Goal: Transaction & Acquisition: Purchase product/service

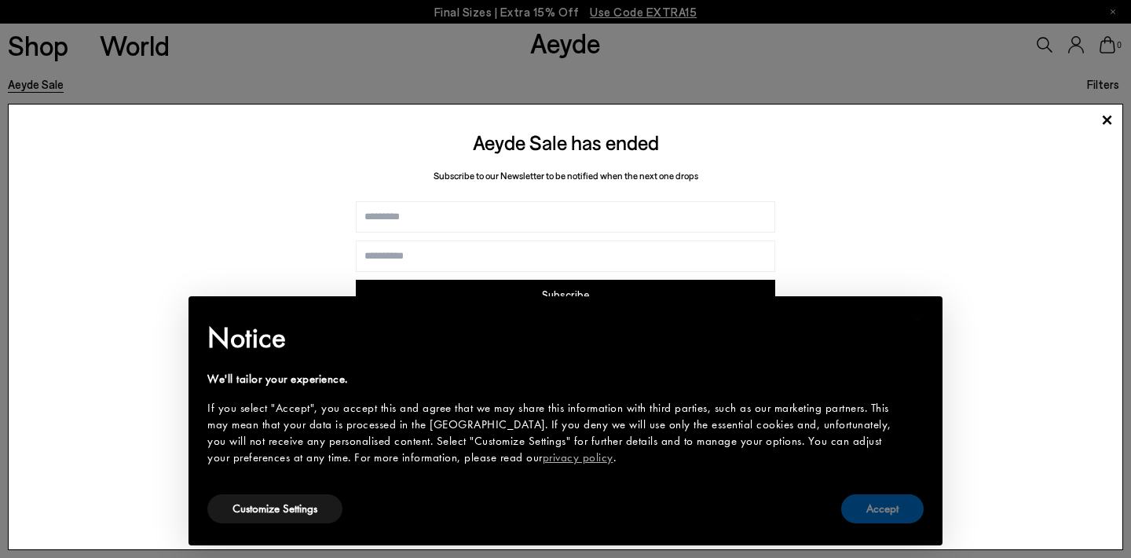
click at [889, 506] on button "Accept" at bounding box center [882, 508] width 82 height 29
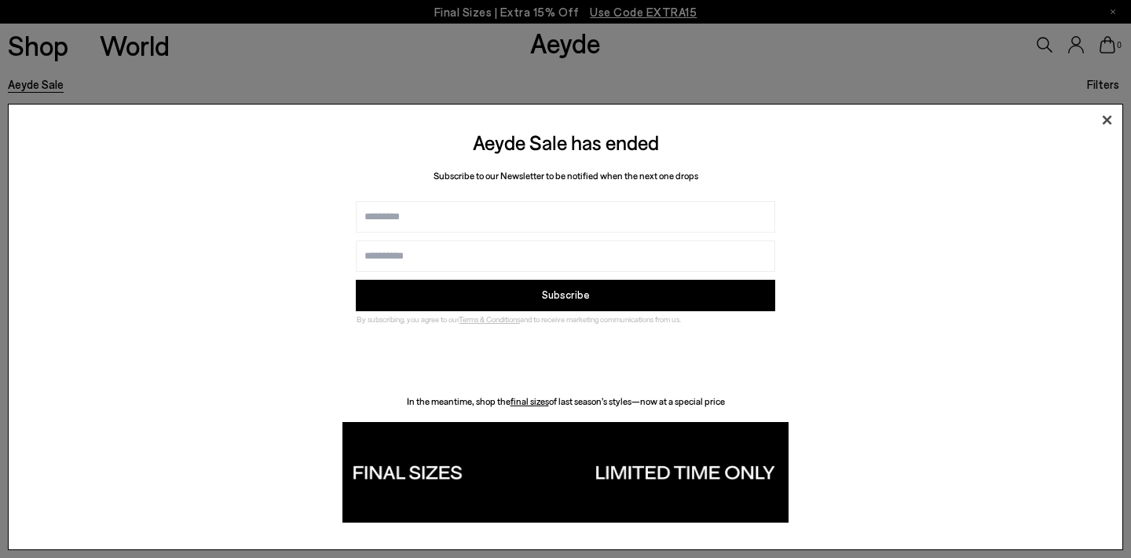
click at [1105, 121] on icon at bounding box center [1107, 119] width 9 height 9
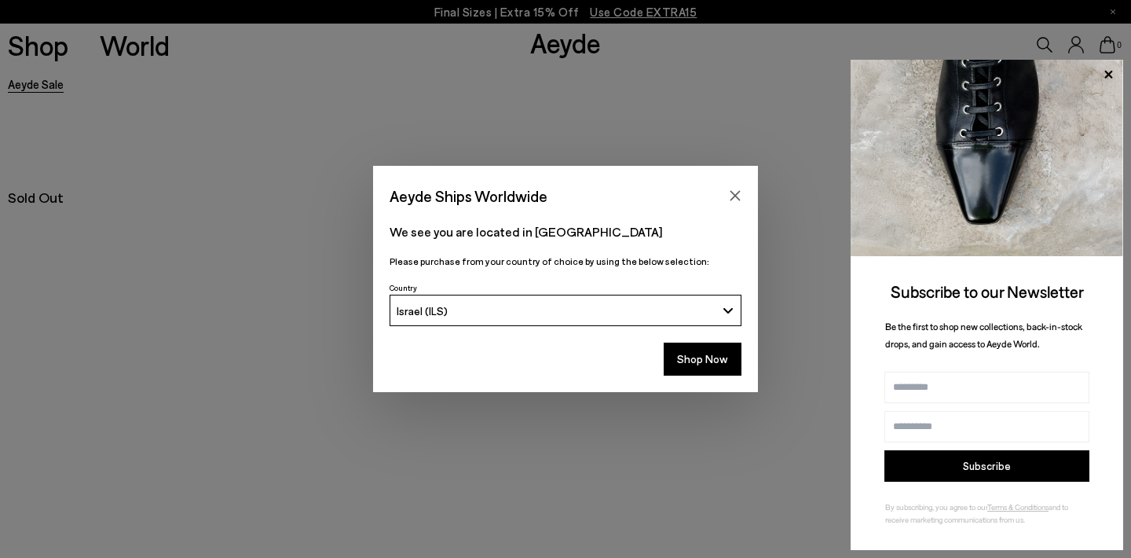
click at [626, 313] on div "Israel (ILS)" at bounding box center [557, 310] width 320 height 13
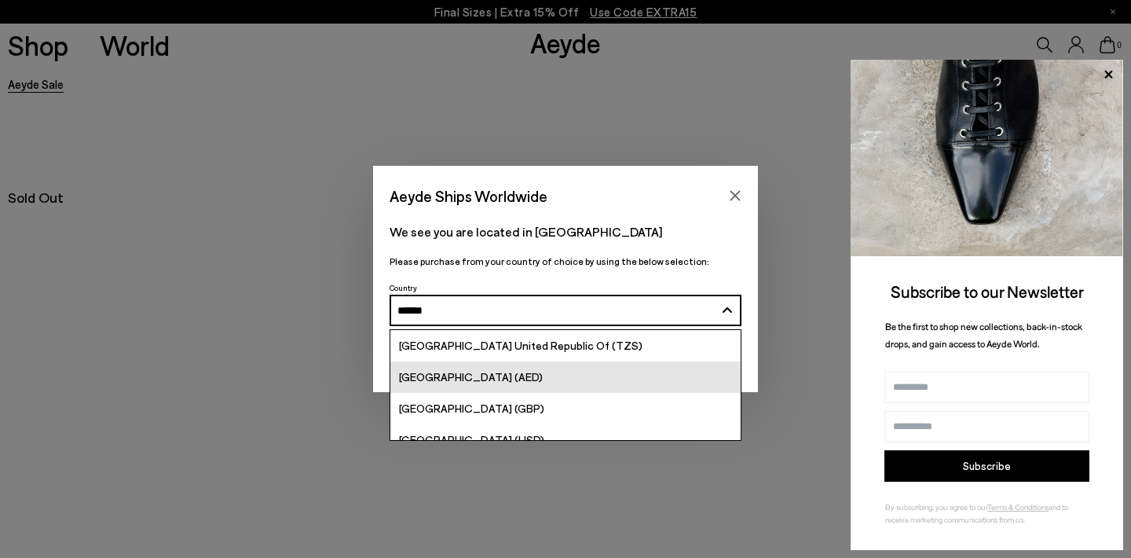
scroll to position [16, 0]
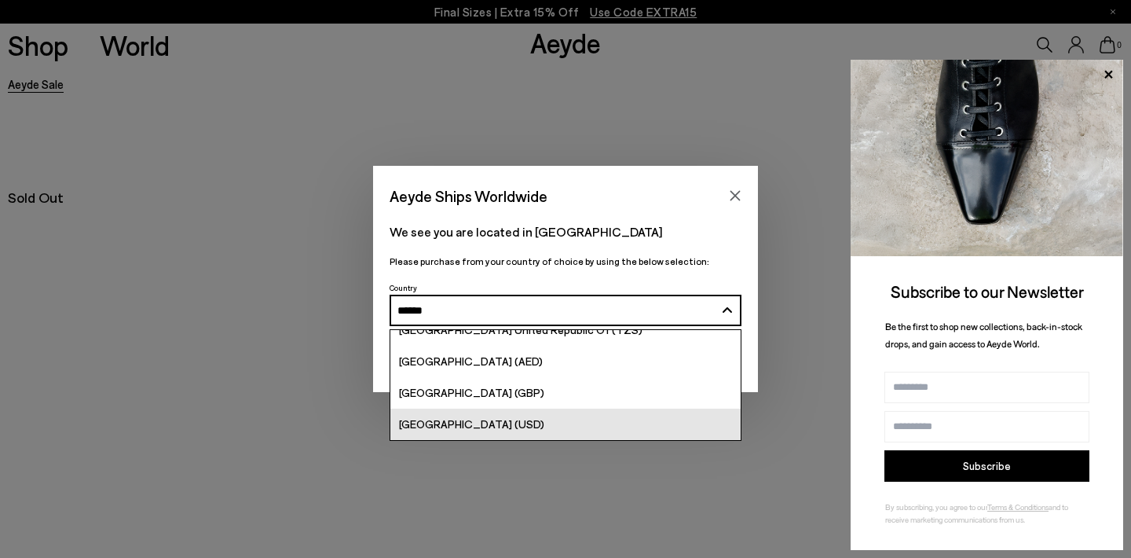
type input "******"
click at [554, 424] on link "[GEOGRAPHIC_DATA] (USD)" at bounding box center [565, 423] width 350 height 31
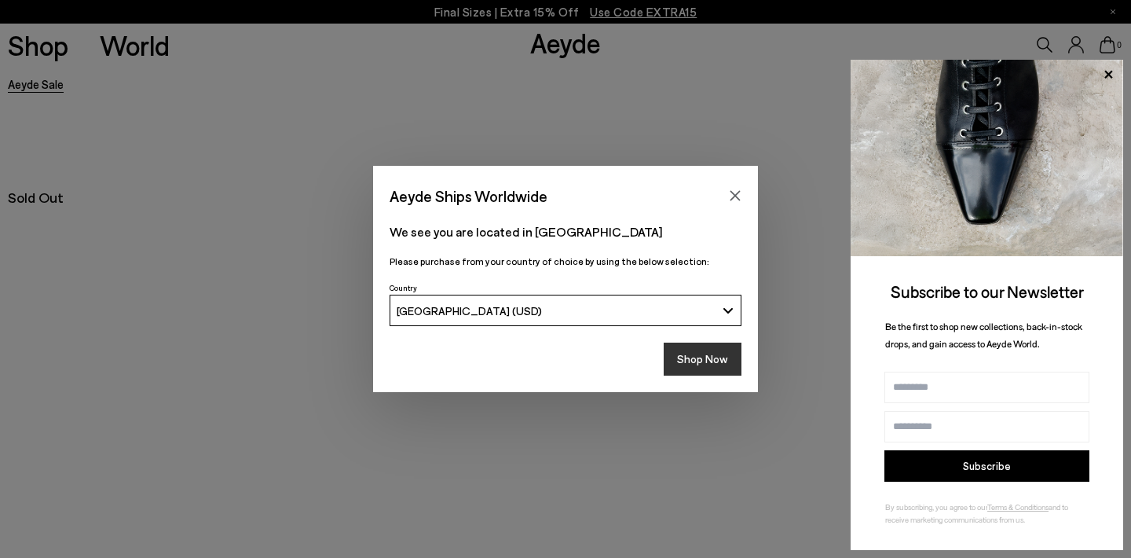
click at [711, 360] on button "Shop Now" at bounding box center [703, 358] width 78 height 33
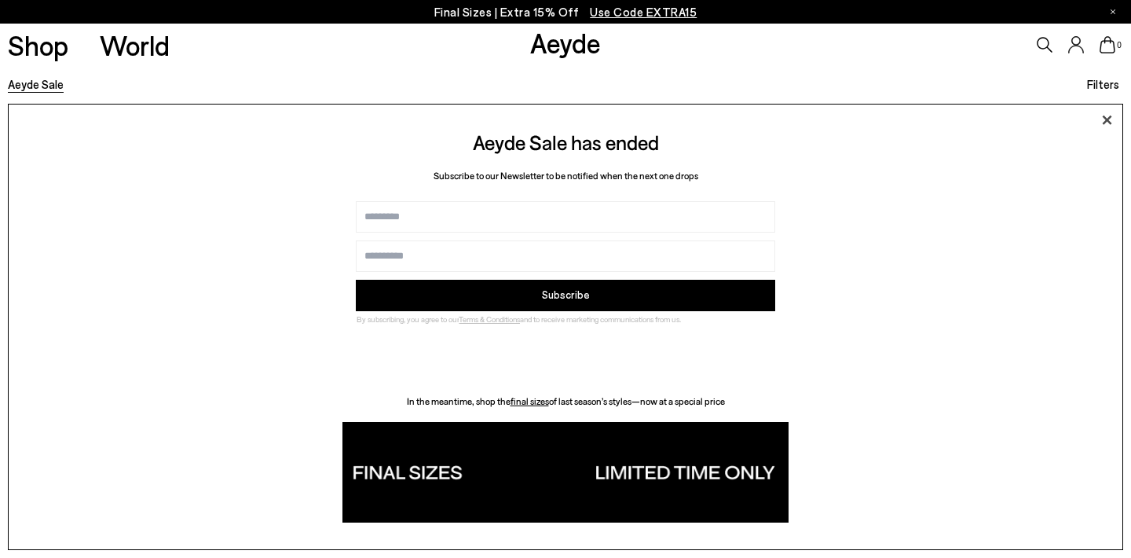
click at [1106, 112] on icon at bounding box center [1107, 120] width 24 height 24
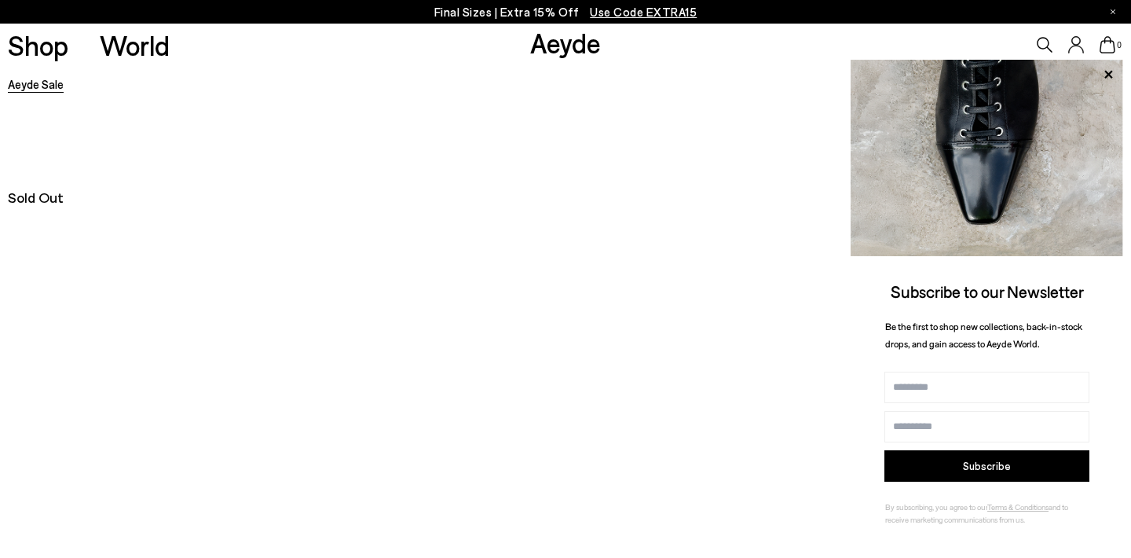
click at [527, 17] on p "Final Sizes | Extra 15% Off Use Code EXTRA15" at bounding box center [565, 12] width 263 height 20
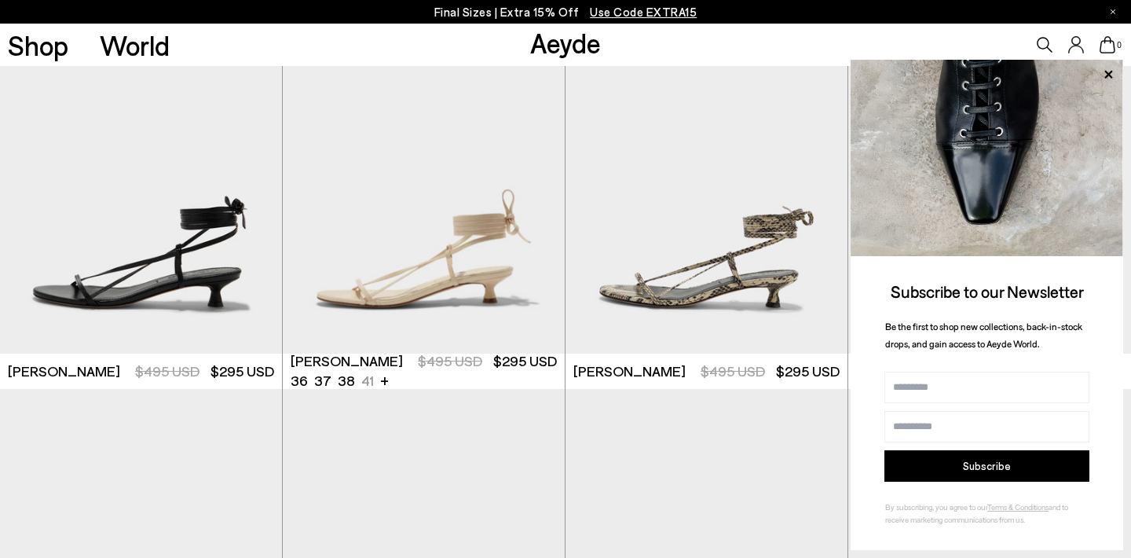
scroll to position [450, 0]
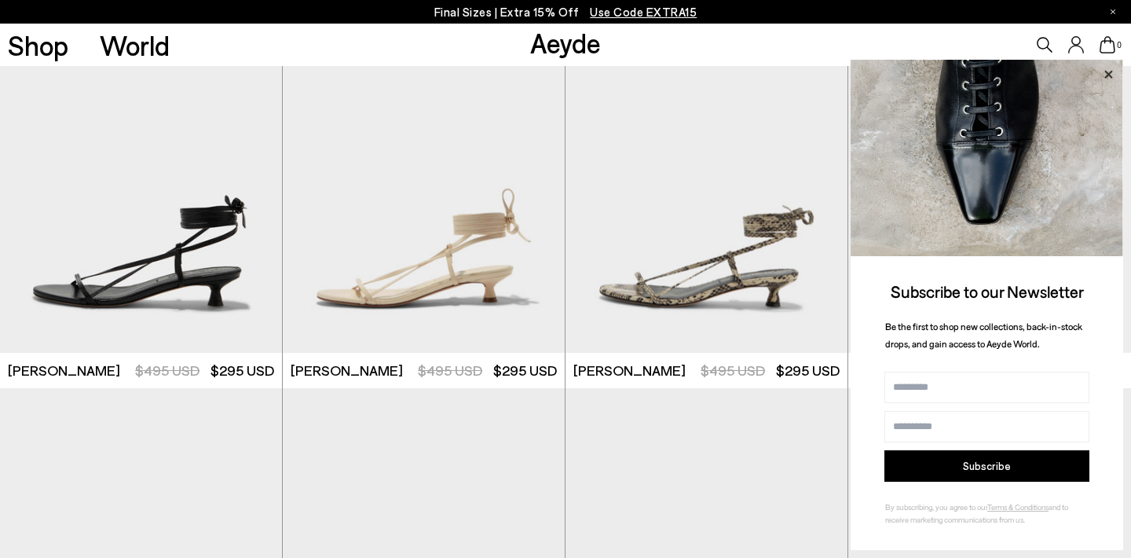
click at [1111, 72] on icon at bounding box center [1108, 74] width 20 height 20
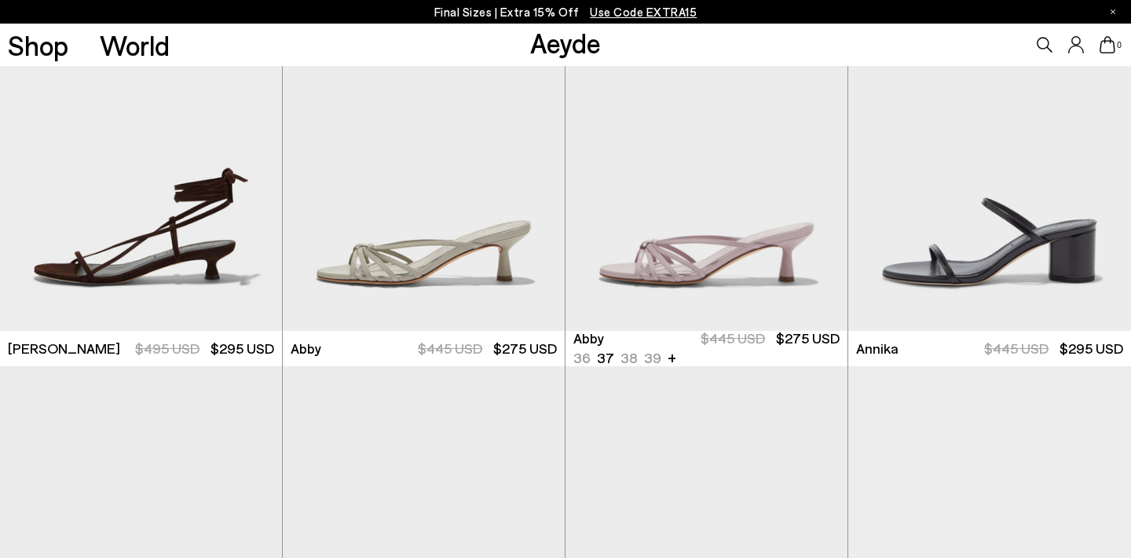
scroll to position [862, 0]
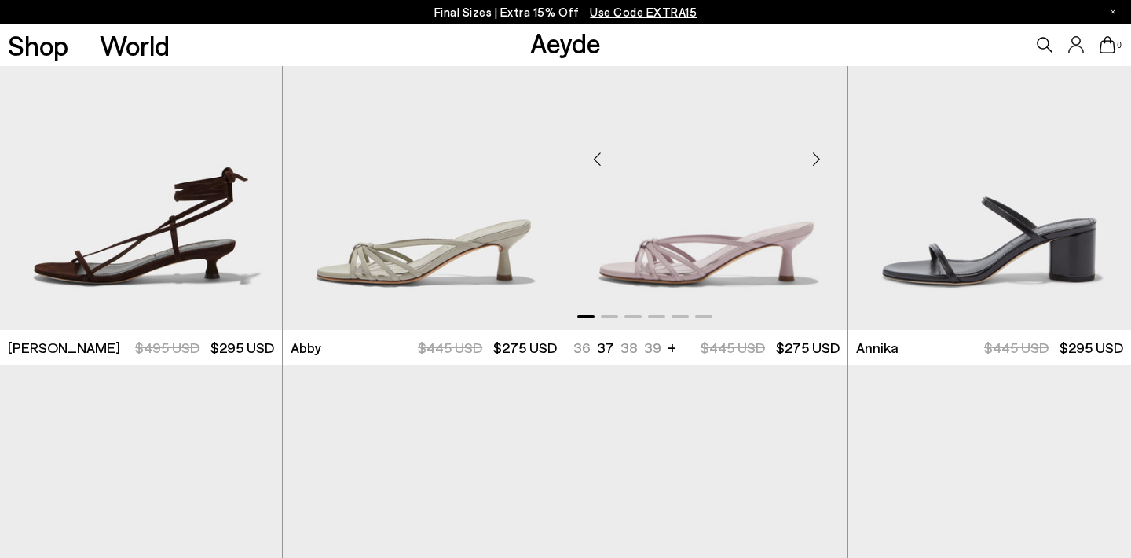
click at [817, 159] on div "Next slide" at bounding box center [815, 158] width 47 height 47
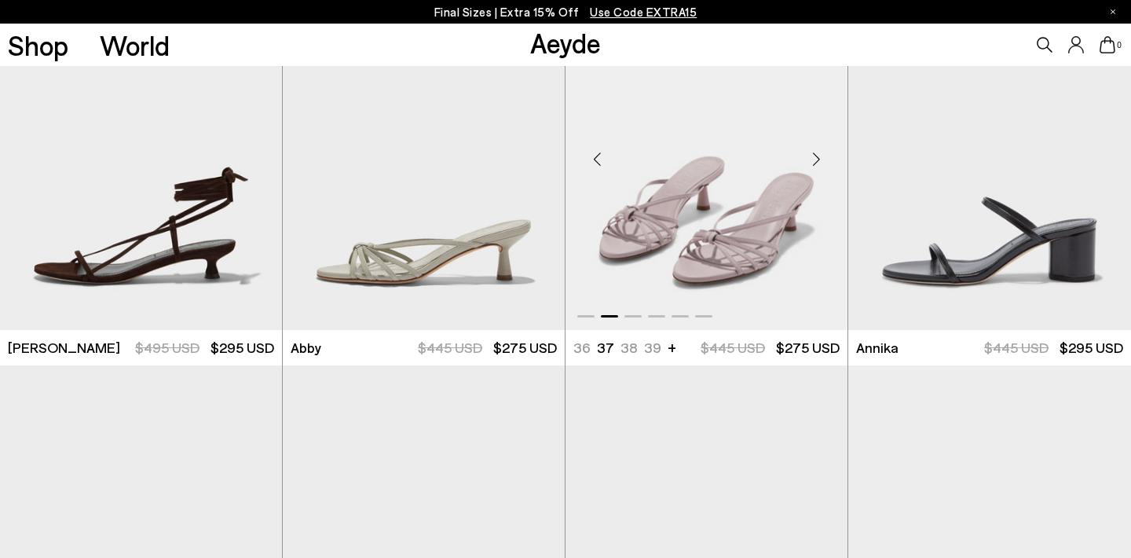
click at [817, 159] on div "Next slide" at bounding box center [815, 158] width 47 height 47
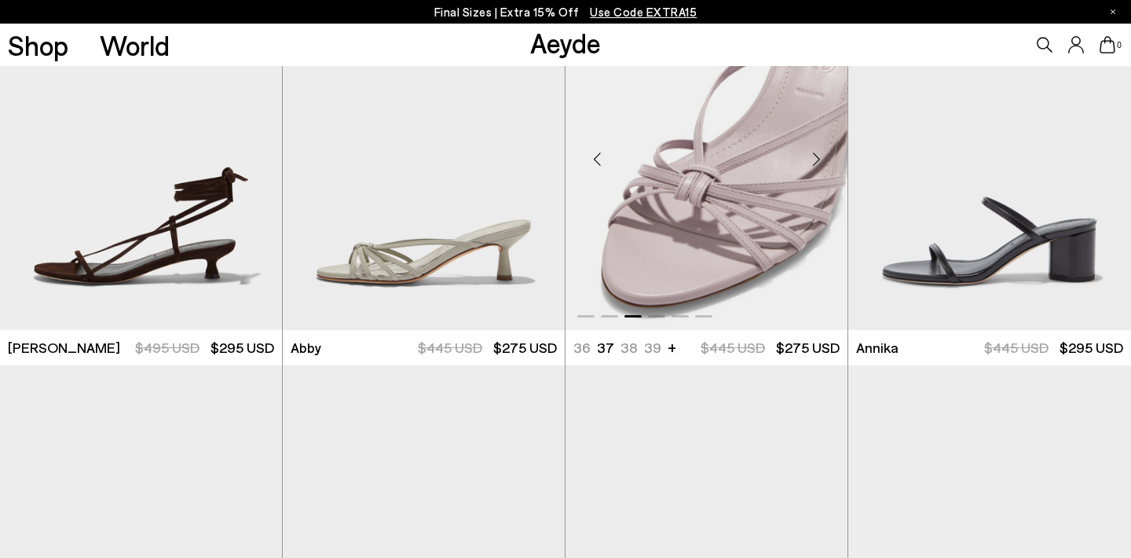
click at [817, 159] on div "Next slide" at bounding box center [815, 158] width 47 height 47
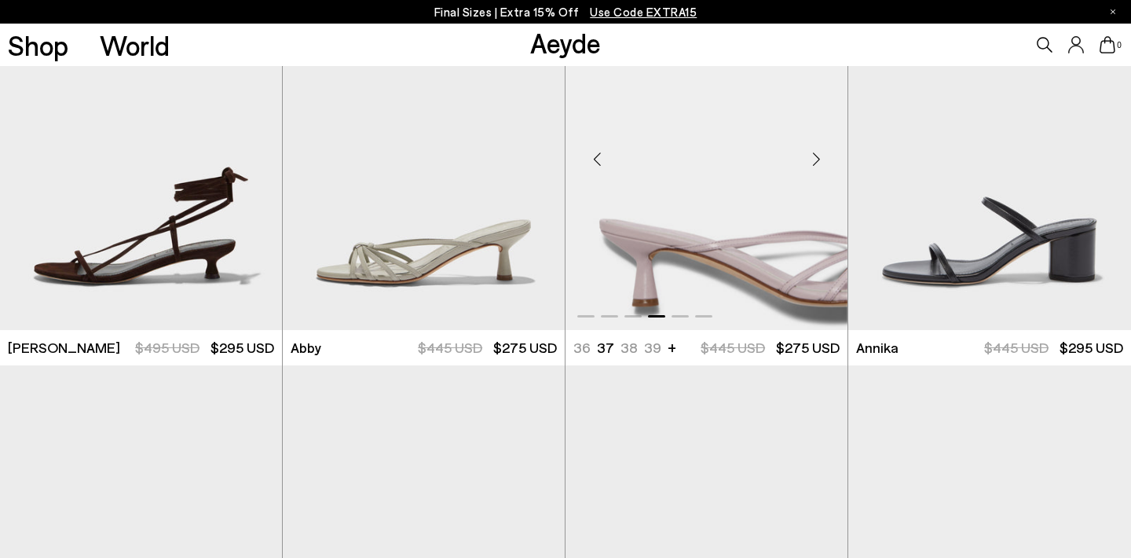
click at [817, 159] on div "Next slide" at bounding box center [815, 158] width 47 height 47
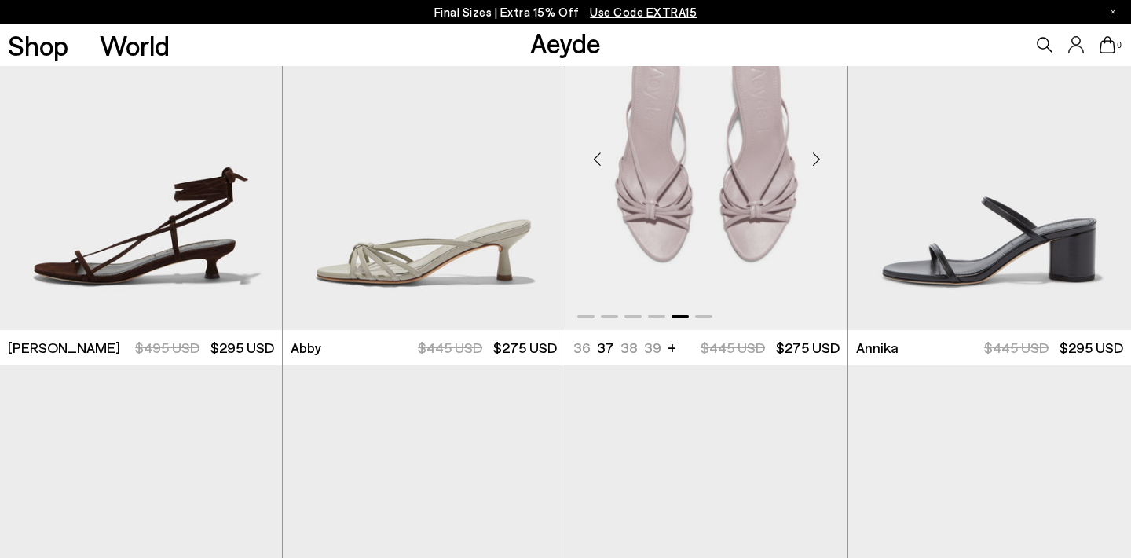
click at [817, 159] on div "Next slide" at bounding box center [815, 158] width 47 height 47
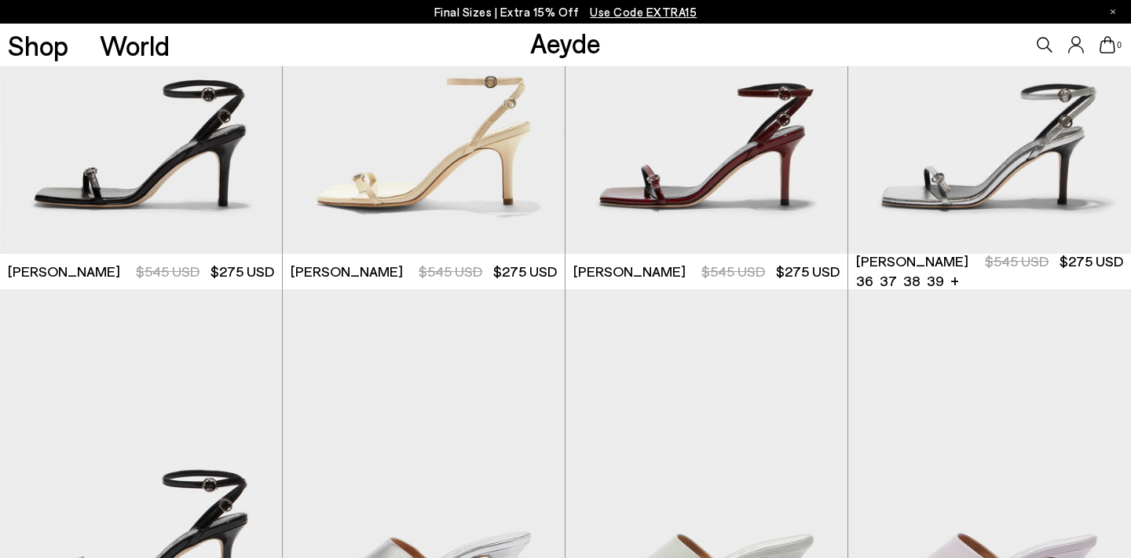
scroll to position [3129, 0]
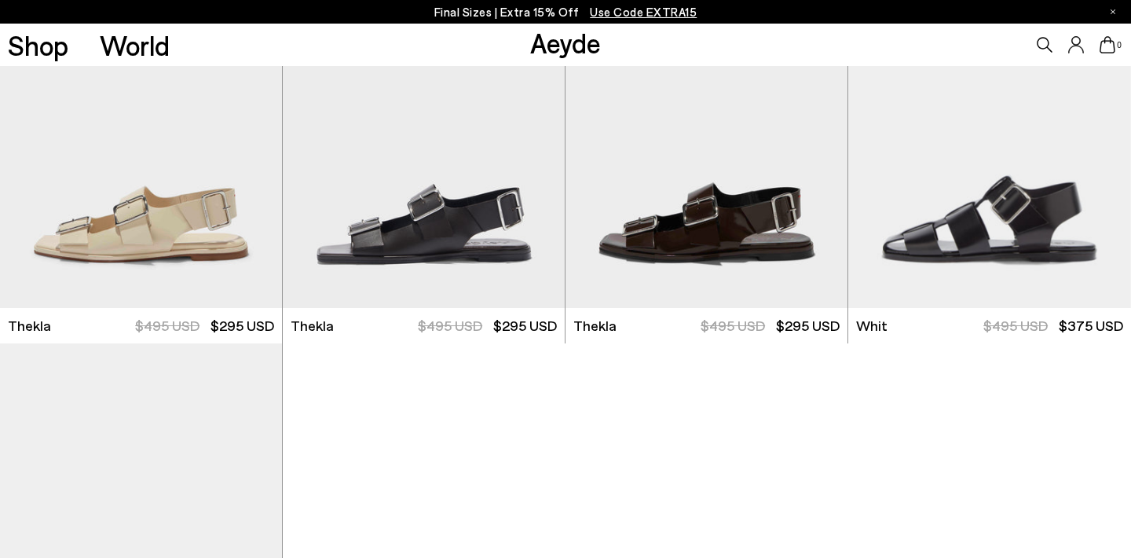
scroll to position [7063, 0]
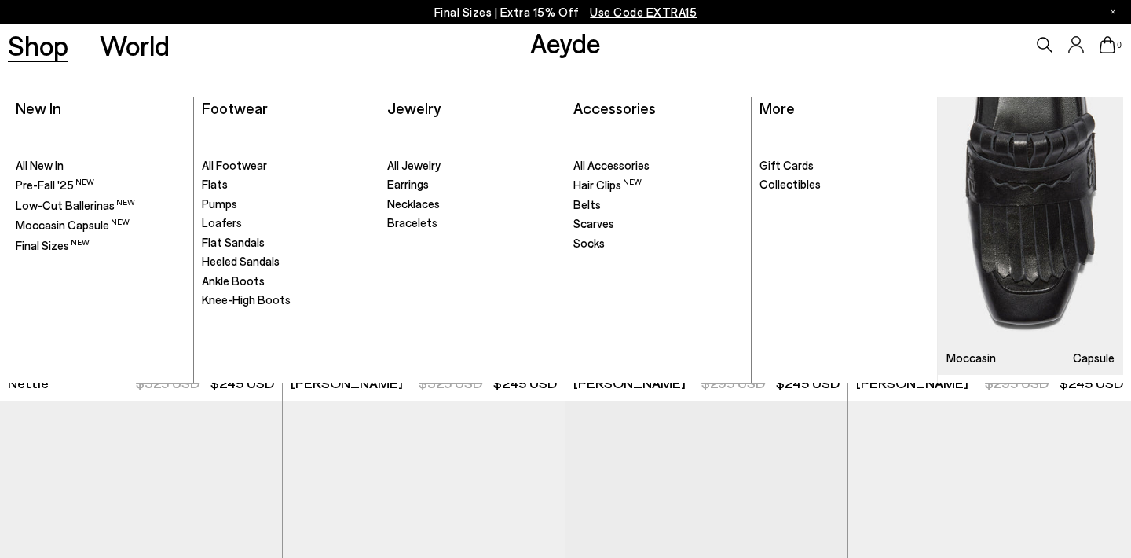
click at [37, 41] on link "Shop" at bounding box center [38, 44] width 60 height 27
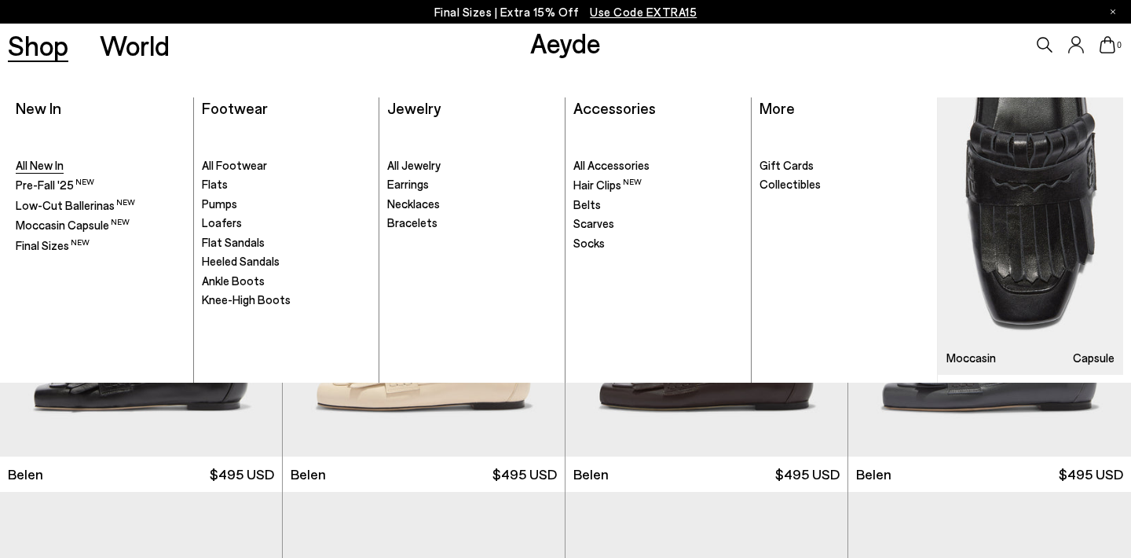
click at [31, 161] on span "All New In" at bounding box center [40, 165] width 48 height 14
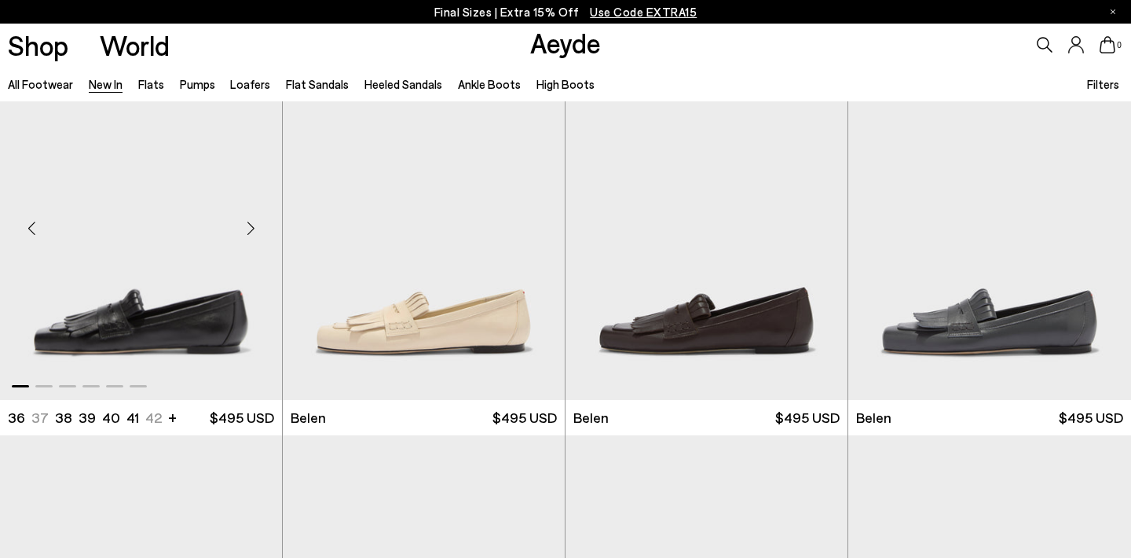
scroll to position [129, 0]
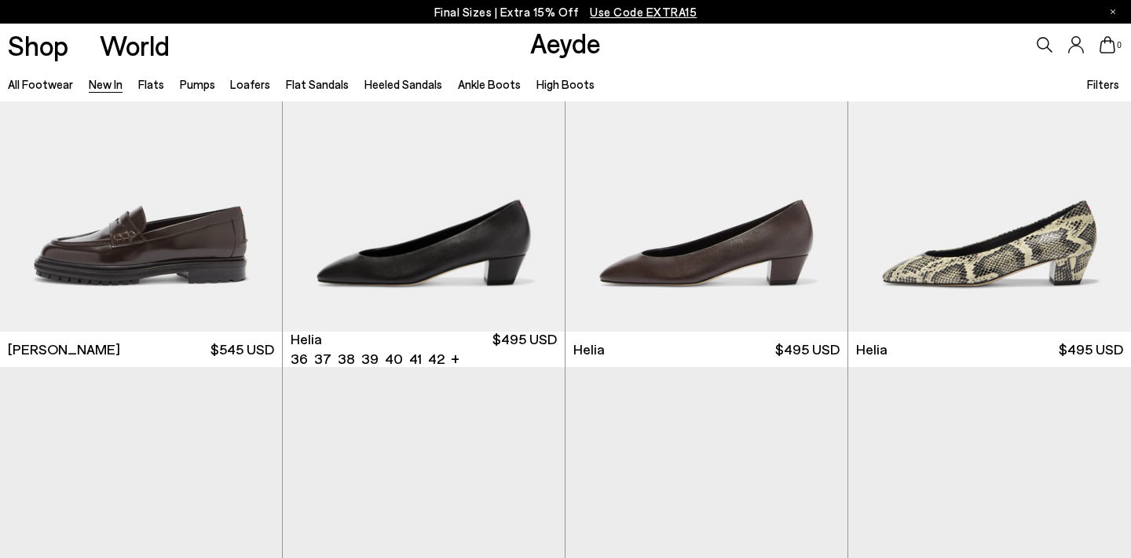
scroll to position [1295, 0]
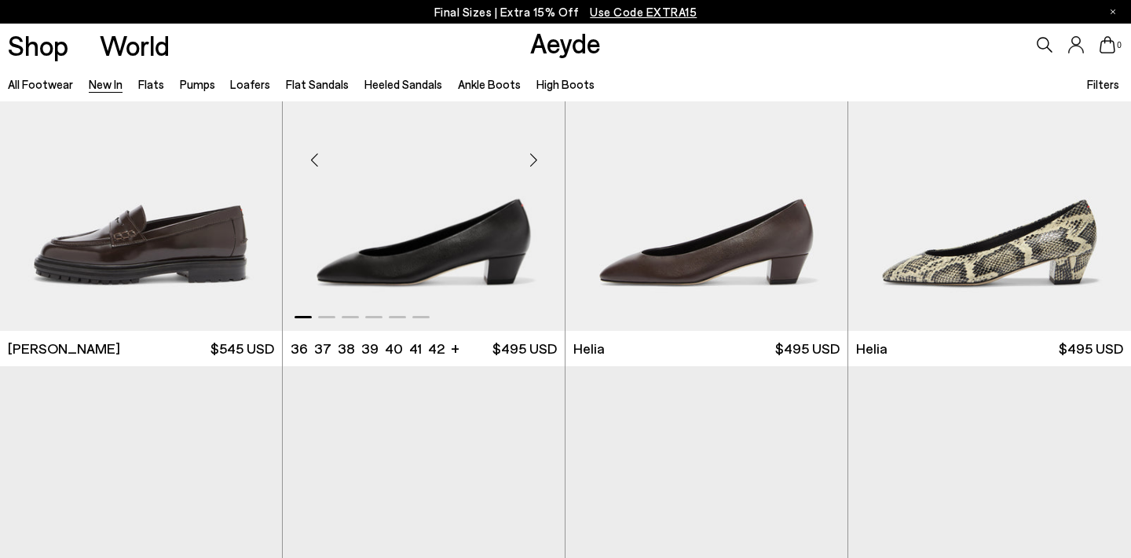
click at [535, 161] on div "Next slide" at bounding box center [533, 159] width 47 height 47
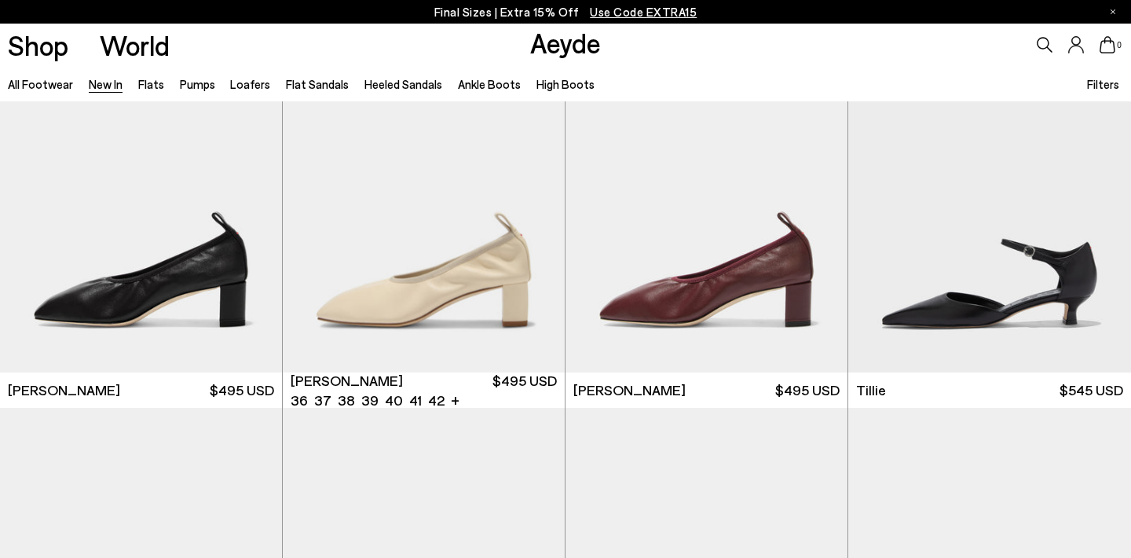
scroll to position [2816, 0]
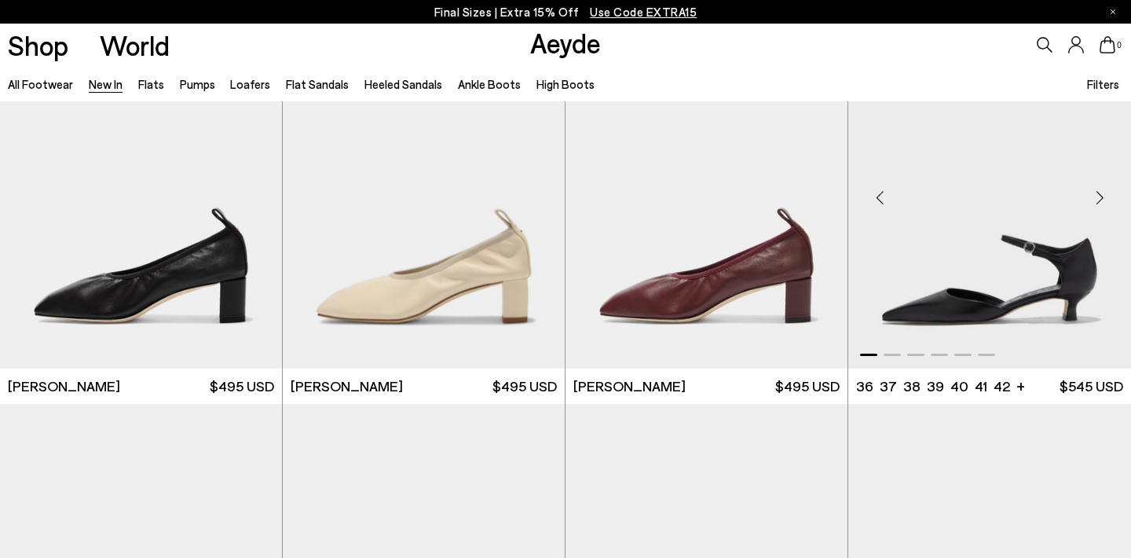
click at [1099, 194] on div "Next slide" at bounding box center [1099, 197] width 47 height 47
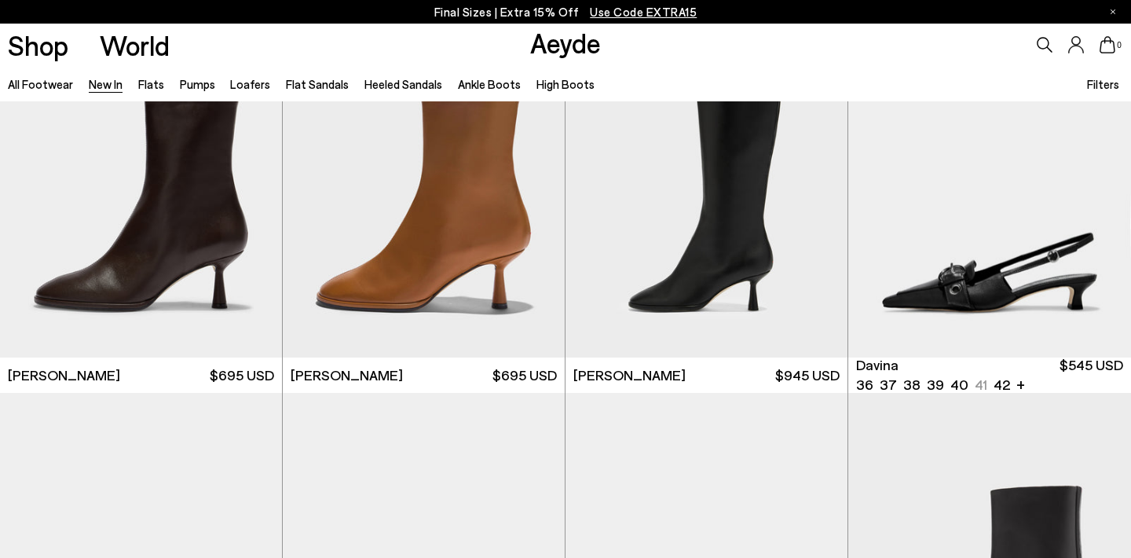
scroll to position [4378, 0]
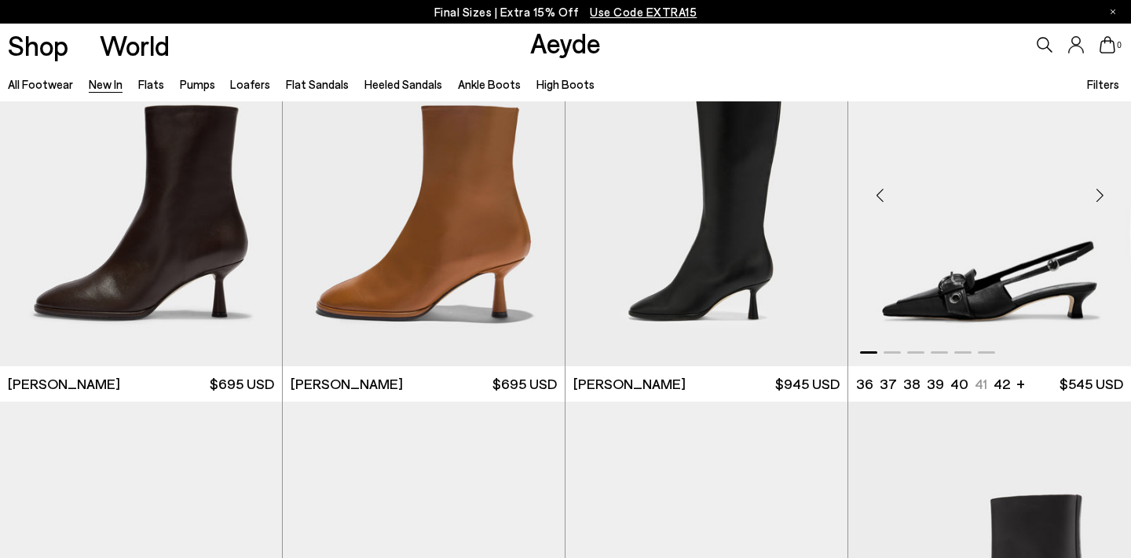
click at [1099, 192] on div "Next slide" at bounding box center [1099, 194] width 47 height 47
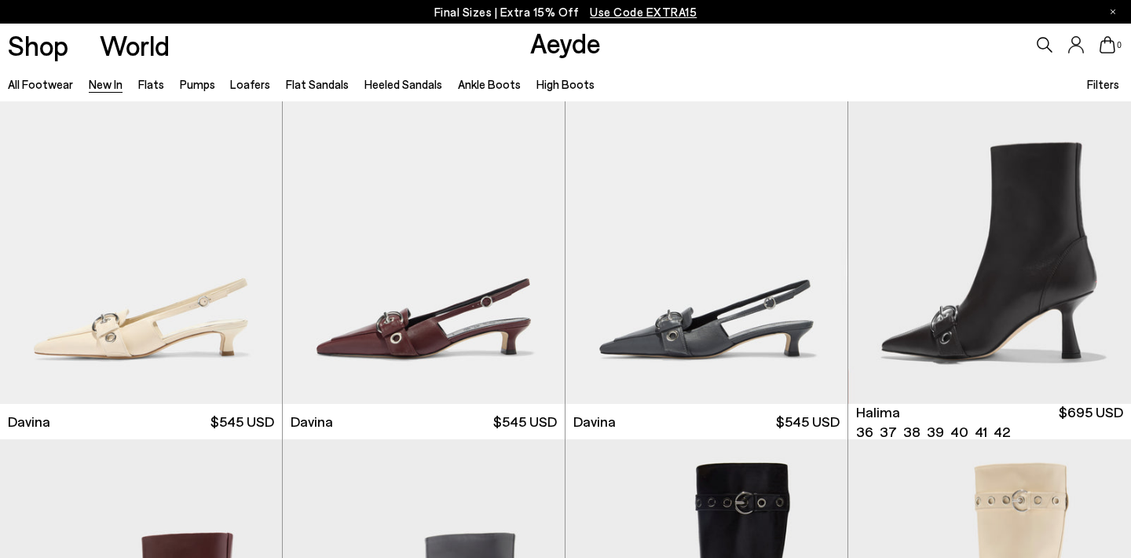
scroll to position [4731, 0]
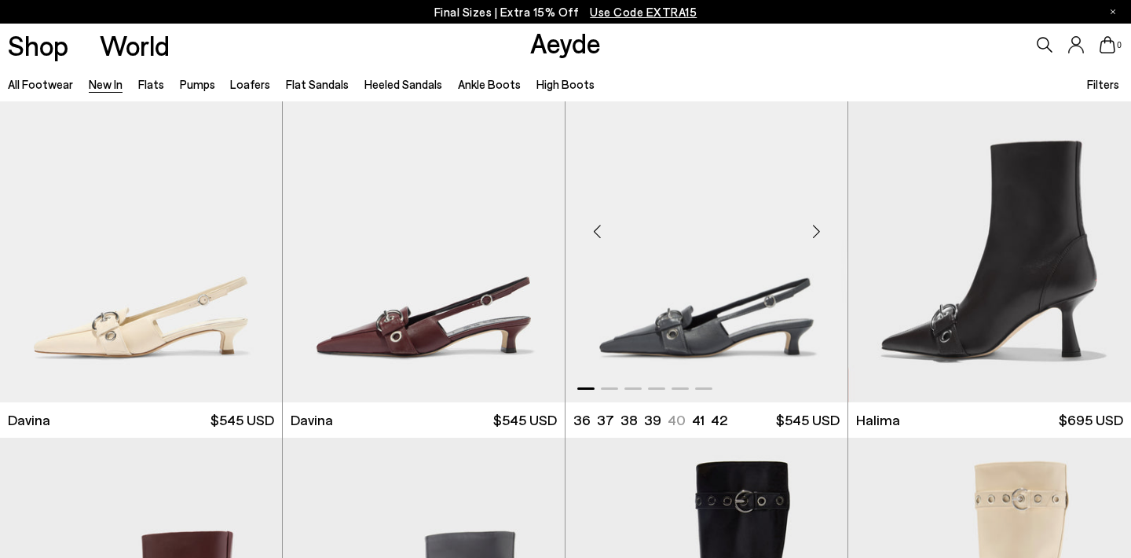
click at [825, 229] on div "Next slide" at bounding box center [815, 231] width 47 height 47
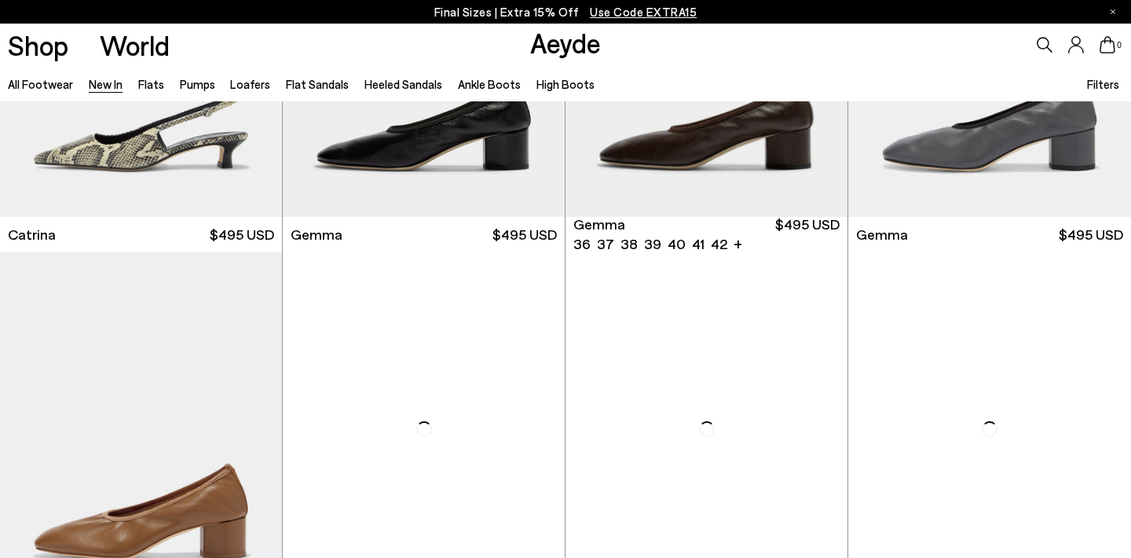
scroll to position [7887, 0]
